Goal: Task Accomplishment & Management: Manage account settings

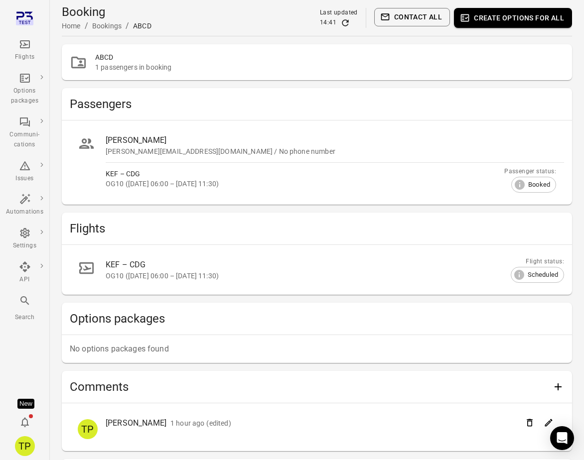
scroll to position [114, 0]
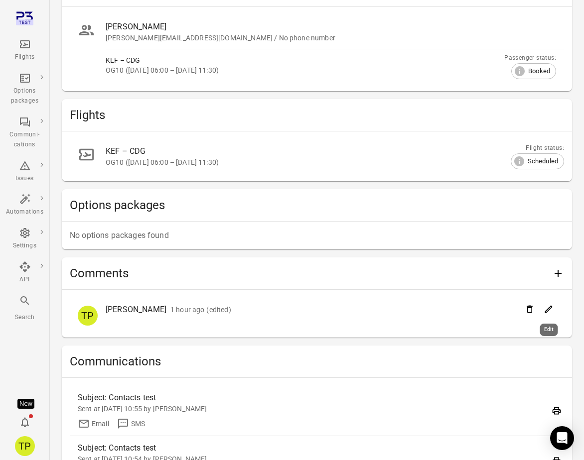
click at [548, 310] on icon "Edit" at bounding box center [548, 309] width 7 height 7
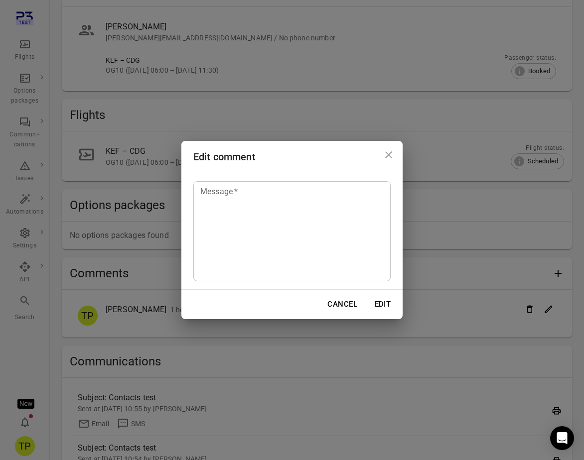
click at [309, 231] on textarea "Message   *" at bounding box center [291, 232] width 183 height 92
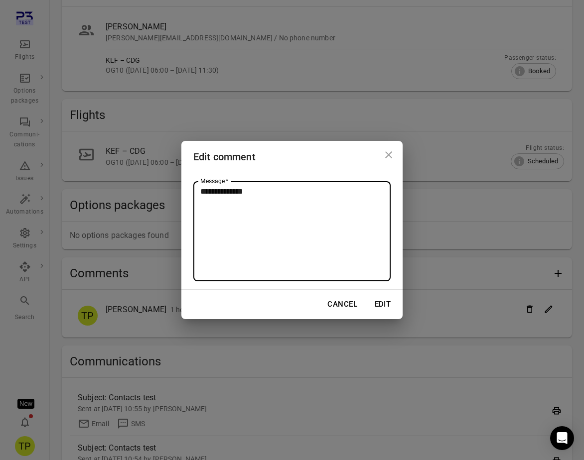
type textarea "**********"
click at [384, 303] on button "Edit" at bounding box center [383, 304] width 32 height 21
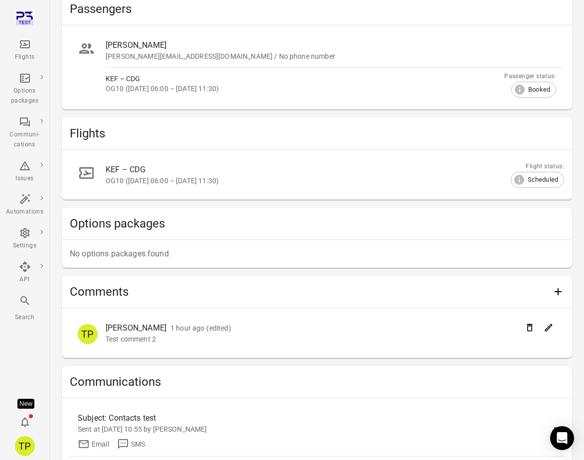
scroll to position [97, 0]
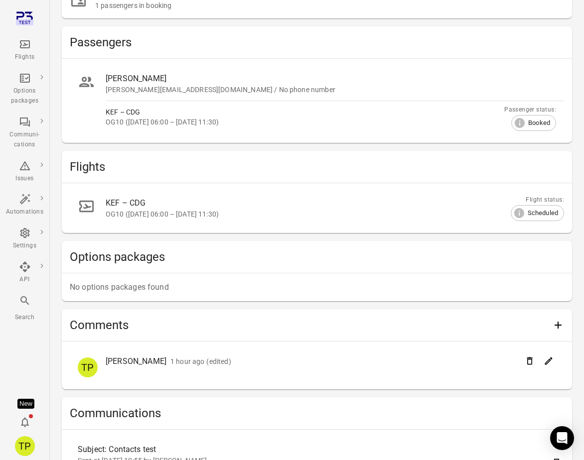
scroll to position [65, 0]
